Goal: Transaction & Acquisition: Download file/media

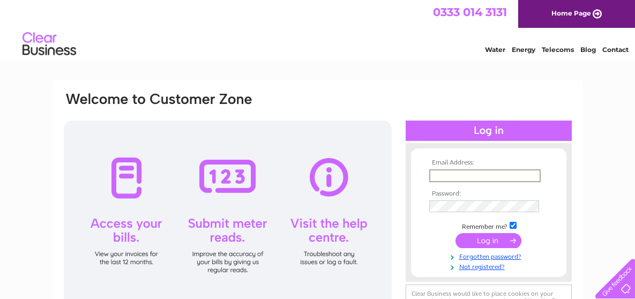
click at [502, 170] on input "text" at bounding box center [485, 175] width 112 height 13
type input "jamesvella1@hotmail.co.uk"
click at [478, 238] on input "submit" at bounding box center [489, 239] width 66 height 15
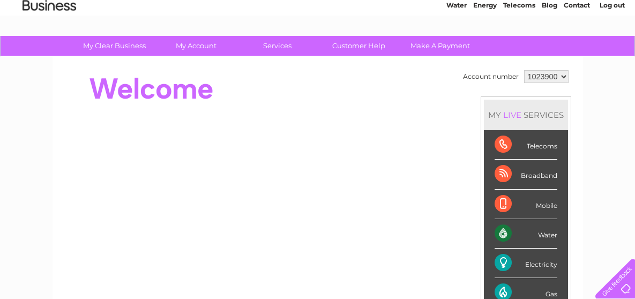
scroll to position [54, 0]
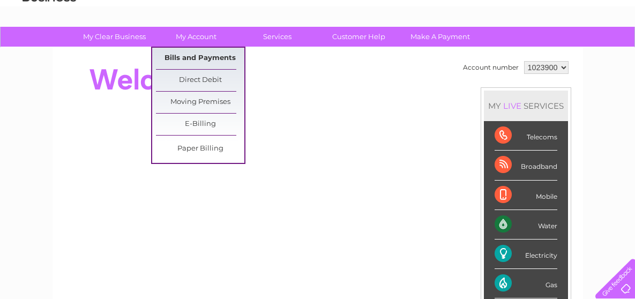
click at [201, 53] on link "Bills and Payments" at bounding box center [200, 58] width 88 height 21
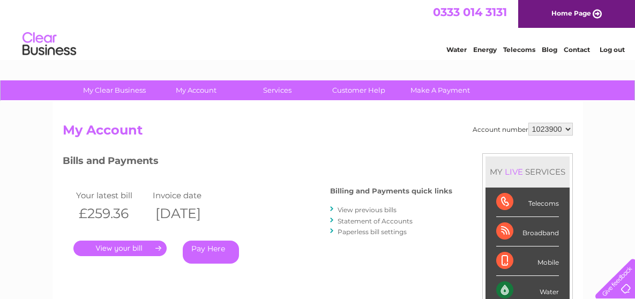
click at [133, 246] on link "." at bounding box center [119, 249] width 93 height 16
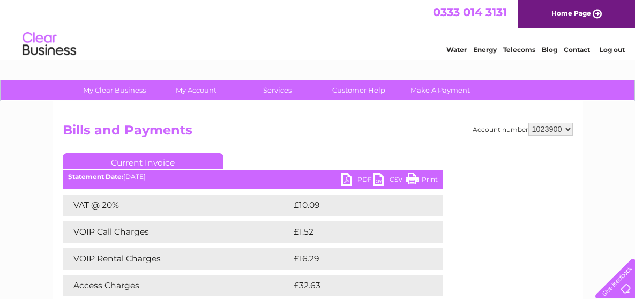
click at [347, 179] on link "PDF" at bounding box center [358, 181] width 32 height 16
click at [348, 179] on link "PDF" at bounding box center [358, 181] width 32 height 16
click at [343, 178] on link "PDF" at bounding box center [358, 181] width 32 height 16
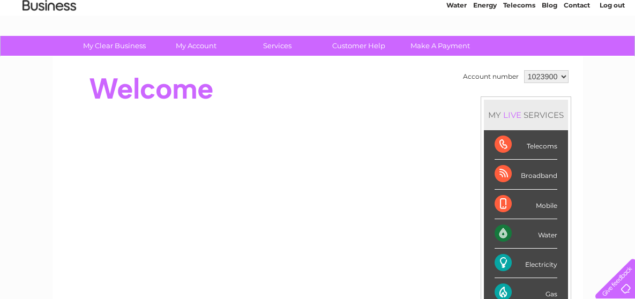
scroll to position [23, 0]
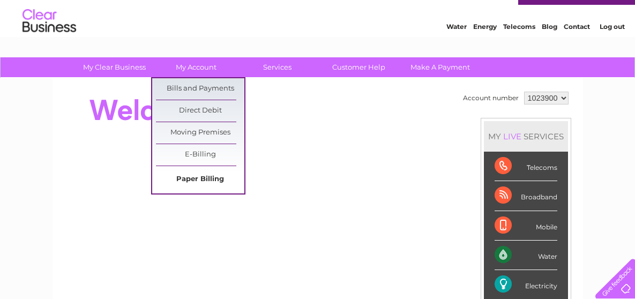
click at [201, 175] on link "Paper Billing" at bounding box center [200, 179] width 88 height 21
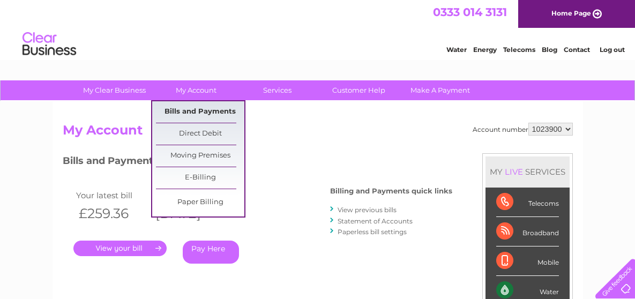
click at [200, 106] on link "Bills and Payments" at bounding box center [200, 111] width 88 height 21
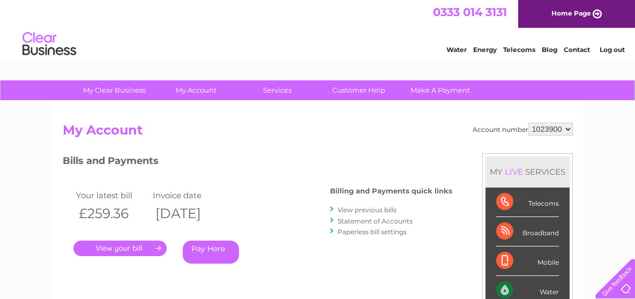
click at [142, 246] on link "." at bounding box center [119, 249] width 93 height 16
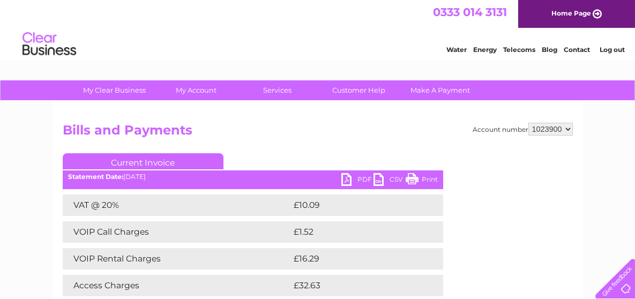
click at [343, 176] on link "PDF" at bounding box center [358, 181] width 32 height 16
click at [347, 177] on link "PDF" at bounding box center [358, 181] width 32 height 16
click at [348, 179] on link "PDF" at bounding box center [358, 181] width 32 height 16
click at [347, 179] on link "PDF" at bounding box center [358, 181] width 32 height 16
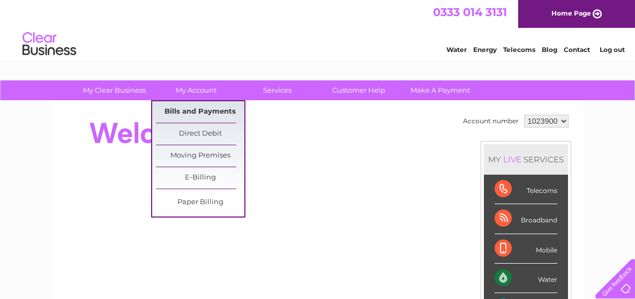
click at [177, 107] on link "Bills and Payments" at bounding box center [200, 111] width 88 height 21
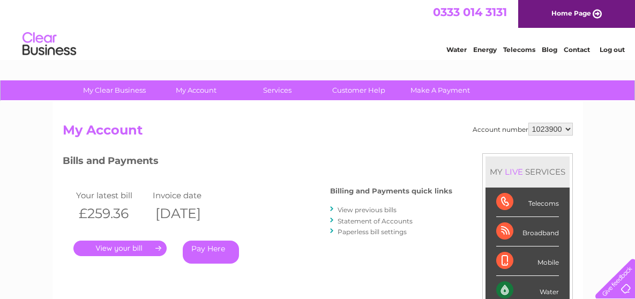
click at [138, 247] on link "." at bounding box center [119, 249] width 93 height 16
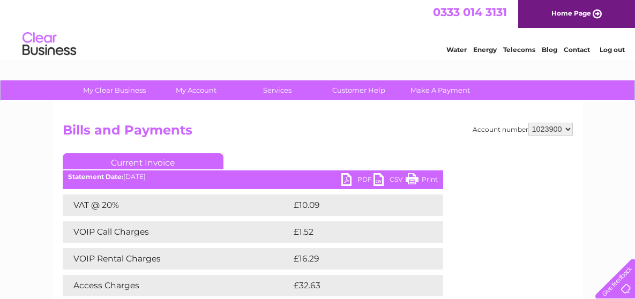
click at [345, 179] on link "PDF" at bounding box center [358, 181] width 32 height 16
